Goal: Task Accomplishment & Management: Manage account settings

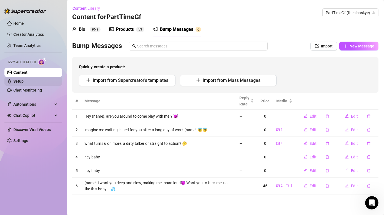
click at [18, 83] on link "Setup" at bounding box center [18, 81] width 10 height 4
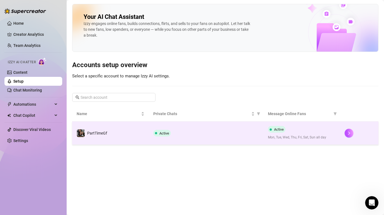
click at [132, 129] on td "PartTimeGf" at bounding box center [110, 133] width 77 height 23
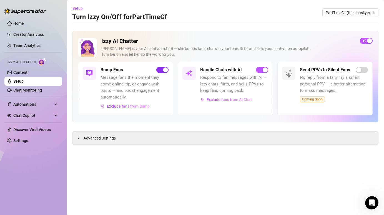
click at [164, 69] on div "button" at bounding box center [165, 70] width 5 height 5
click at [120, 135] on div "Advanced Settings" at bounding box center [226, 138] width 306 height 13
click at [102, 135] on div "Advanced Settings" at bounding box center [226, 138] width 306 height 13
click at [94, 139] on span "Advanced Settings" at bounding box center [100, 138] width 32 height 6
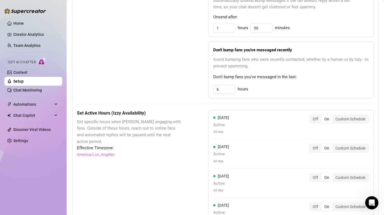
scroll to position [304, 0]
click at [316, 119] on div "Off" at bounding box center [316, 119] width 12 height 8
click at [311, 116] on input "Off" at bounding box center [311, 116] width 0 height 0
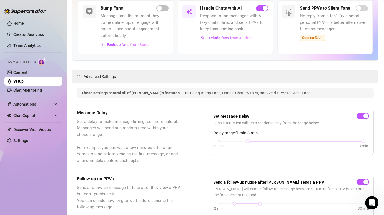
scroll to position [0, 0]
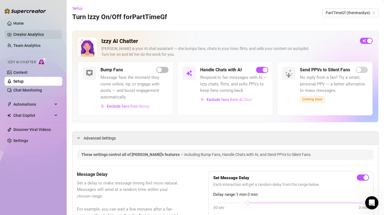
click at [31, 34] on link "Creator Analytics" at bounding box center [35, 34] width 44 height 9
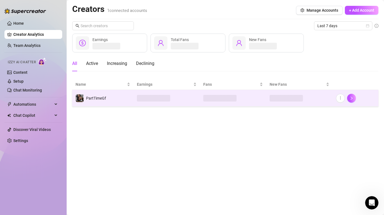
click at [183, 97] on td at bounding box center [167, 98] width 66 height 17
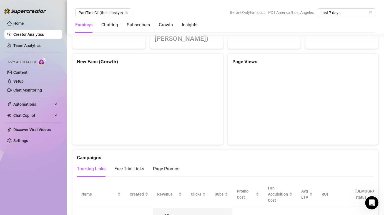
scroll to position [501, 0]
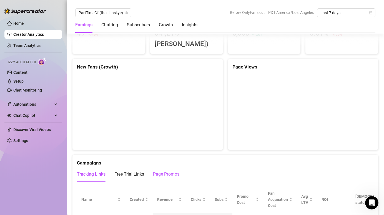
click at [165, 171] on div "Page Promos" at bounding box center [166, 174] width 26 height 7
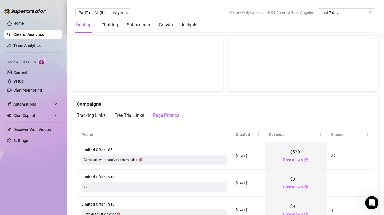
scroll to position [565, 0]
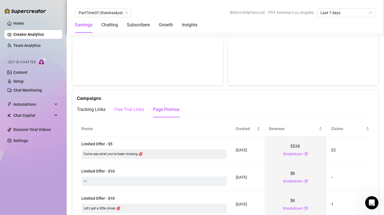
click at [133, 102] on div "Free Trial Links" at bounding box center [129, 110] width 30 height 16
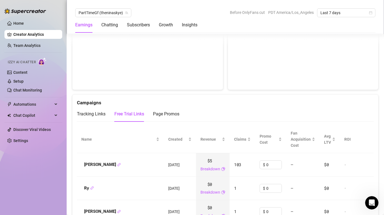
scroll to position [560, 0]
click at [92, 111] on div "Tracking Links" at bounding box center [91, 114] width 29 height 7
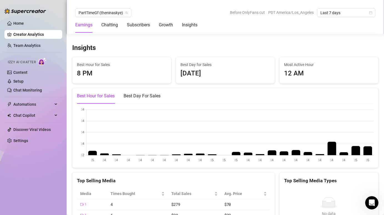
scroll to position [821, 0]
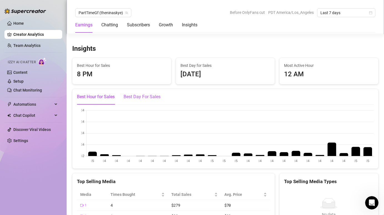
click at [133, 94] on div "Best Day For Sales" at bounding box center [142, 97] width 37 height 7
click at [99, 94] on div "Best Hour for Sales" at bounding box center [96, 97] width 38 height 7
click at [146, 94] on div "Best Day For Sales" at bounding box center [142, 97] width 37 height 7
